Goal: Navigation & Orientation: Find specific page/section

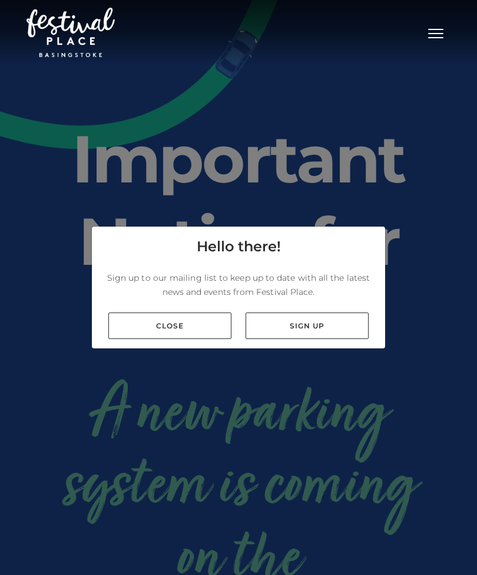
click at [199, 339] on link "Close" at bounding box center [169, 325] width 123 height 26
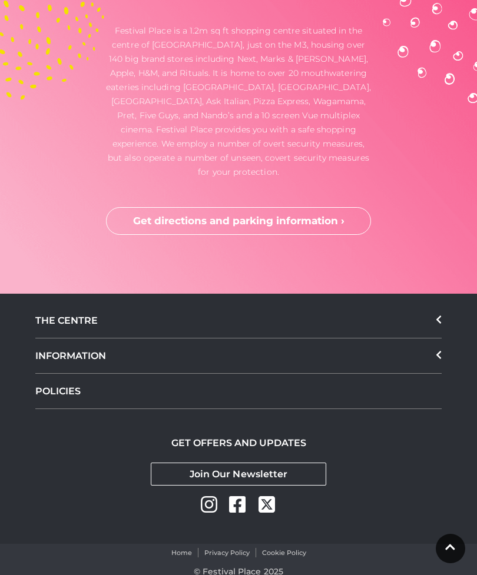
scroll to position [3461, 0]
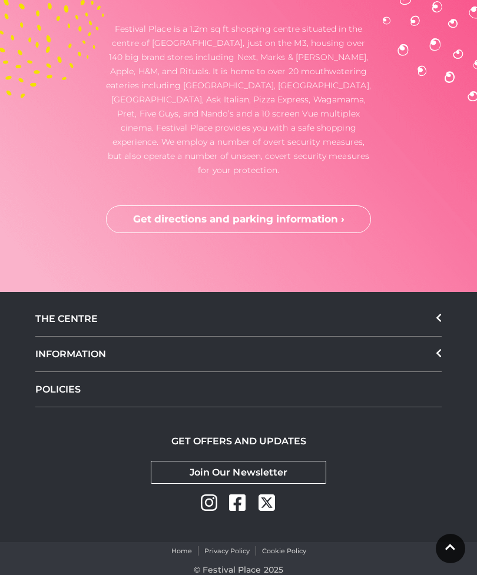
click at [423, 337] on div "THE CENTRE" at bounding box center [238, 318] width 406 height 35
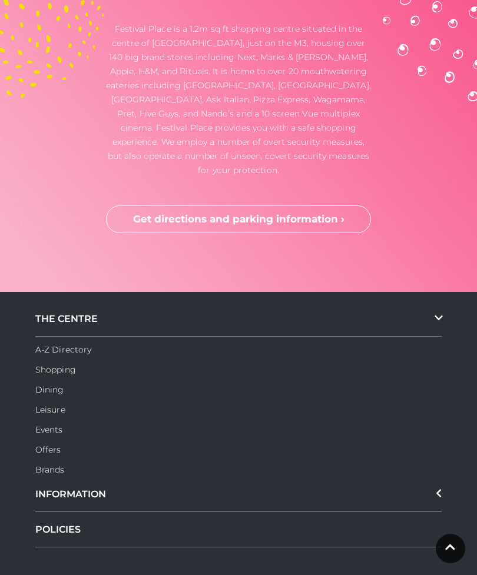
click at [51, 395] on link "Dining" at bounding box center [49, 389] width 29 height 11
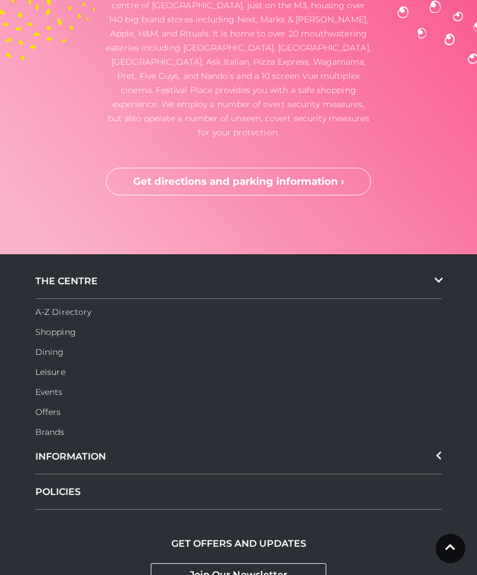
click at [59, 337] on link "Shopping" at bounding box center [55, 332] width 41 height 11
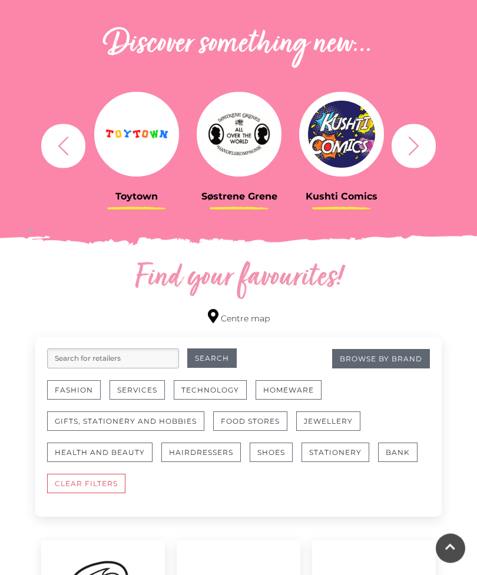
scroll to position [410, 0]
click at [237, 321] on link "Centre map" at bounding box center [239, 317] width 62 height 16
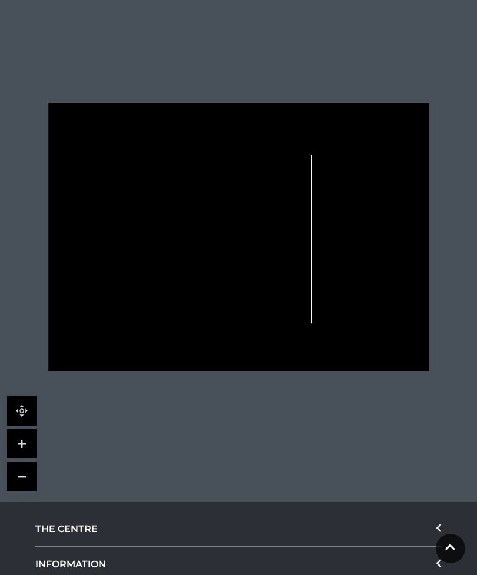
scroll to position [321, 0]
